Goal: Find specific page/section: Find specific page/section

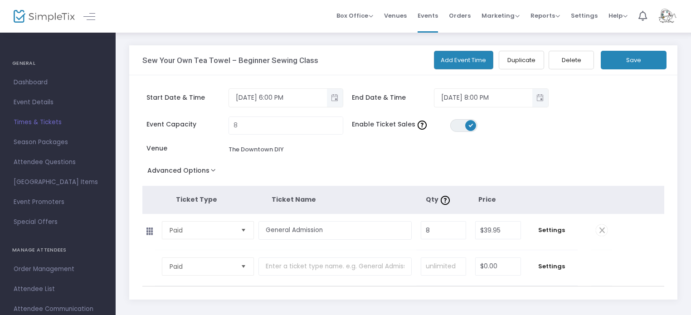
click at [62, 16] on img at bounding box center [44, 16] width 61 height 13
